Goal: Transaction & Acquisition: Purchase product/service

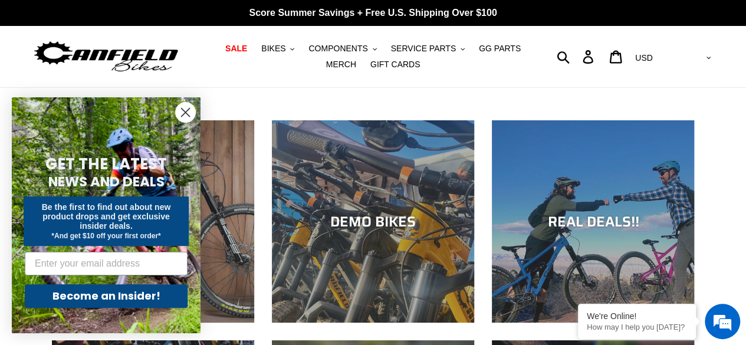
click at [185, 112] on icon "Close dialog" at bounding box center [186, 113] width 8 height 8
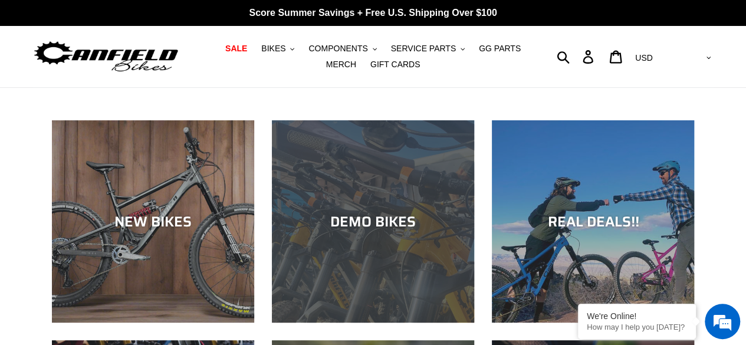
click at [355, 213] on div "DEMO BIKES" at bounding box center [373, 221] width 202 height 17
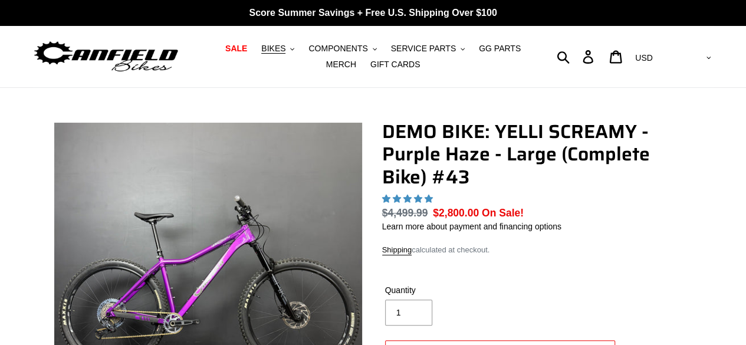
select select "highest-rating"
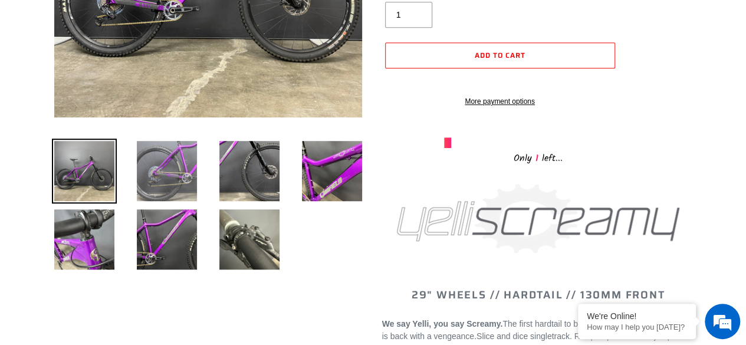
scroll to position [314, 0]
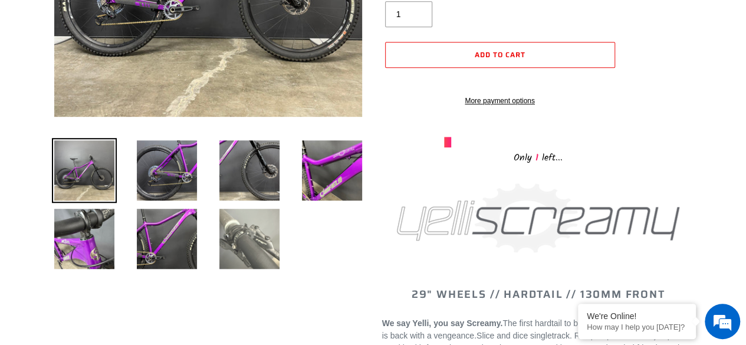
click at [268, 253] on img at bounding box center [249, 239] width 65 height 65
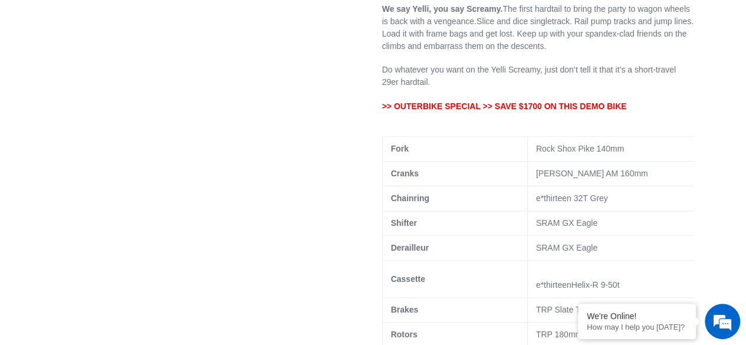
scroll to position [629, 0]
